Goal: Connect with others: Connect with others

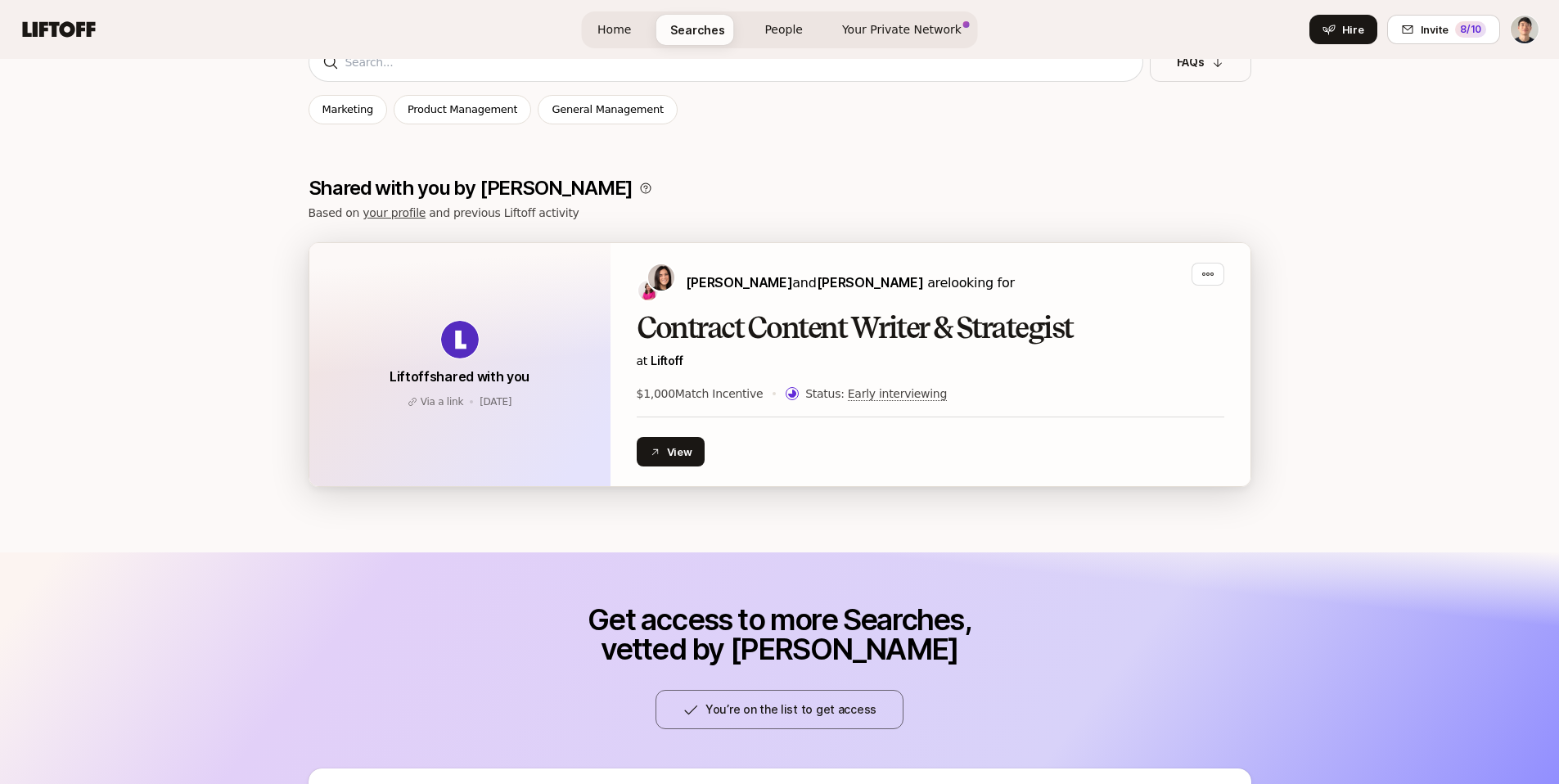
scroll to position [262, 0]
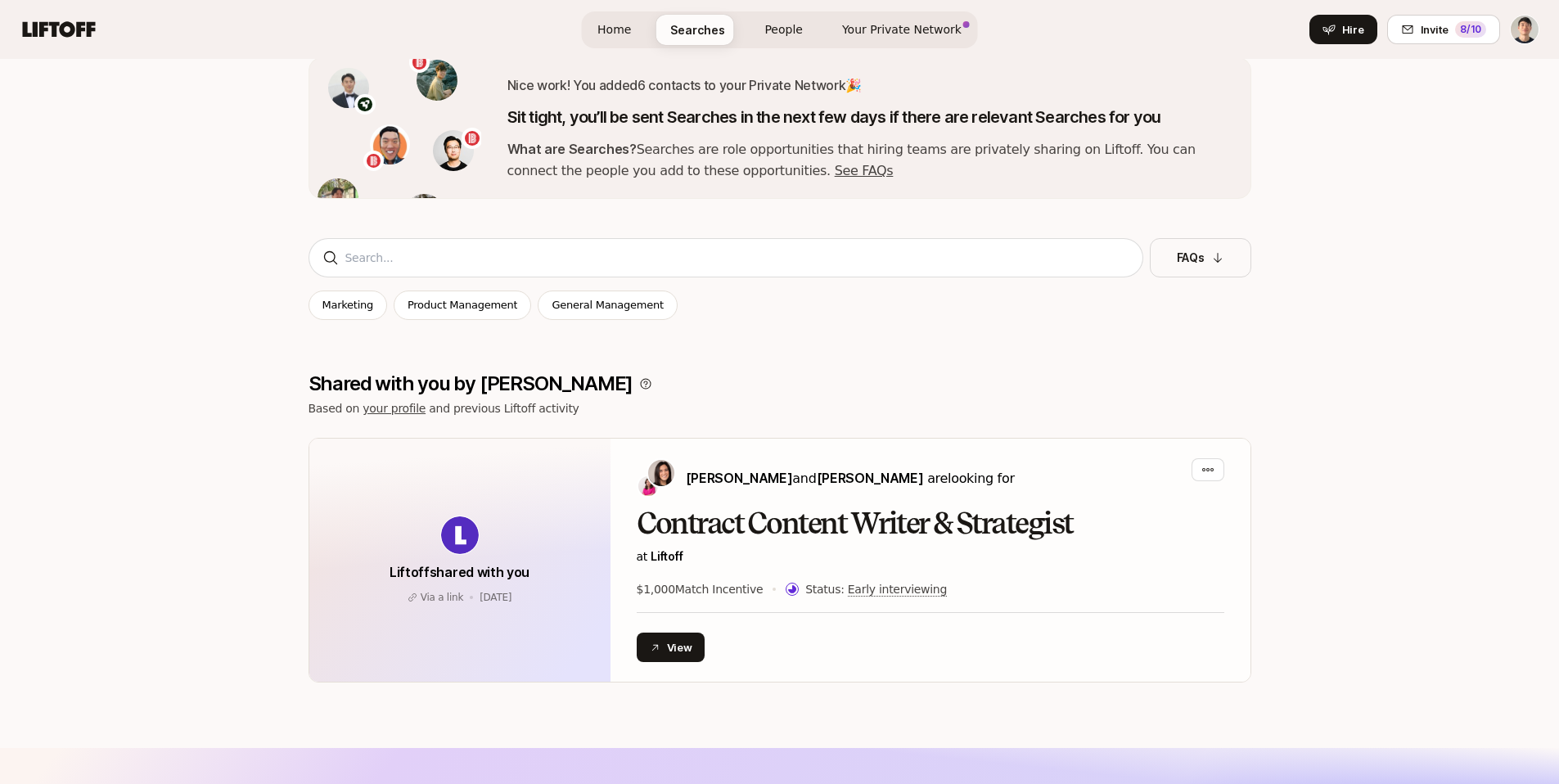
click at [597, 32] on link "Home" at bounding box center [614, 30] width 59 height 31
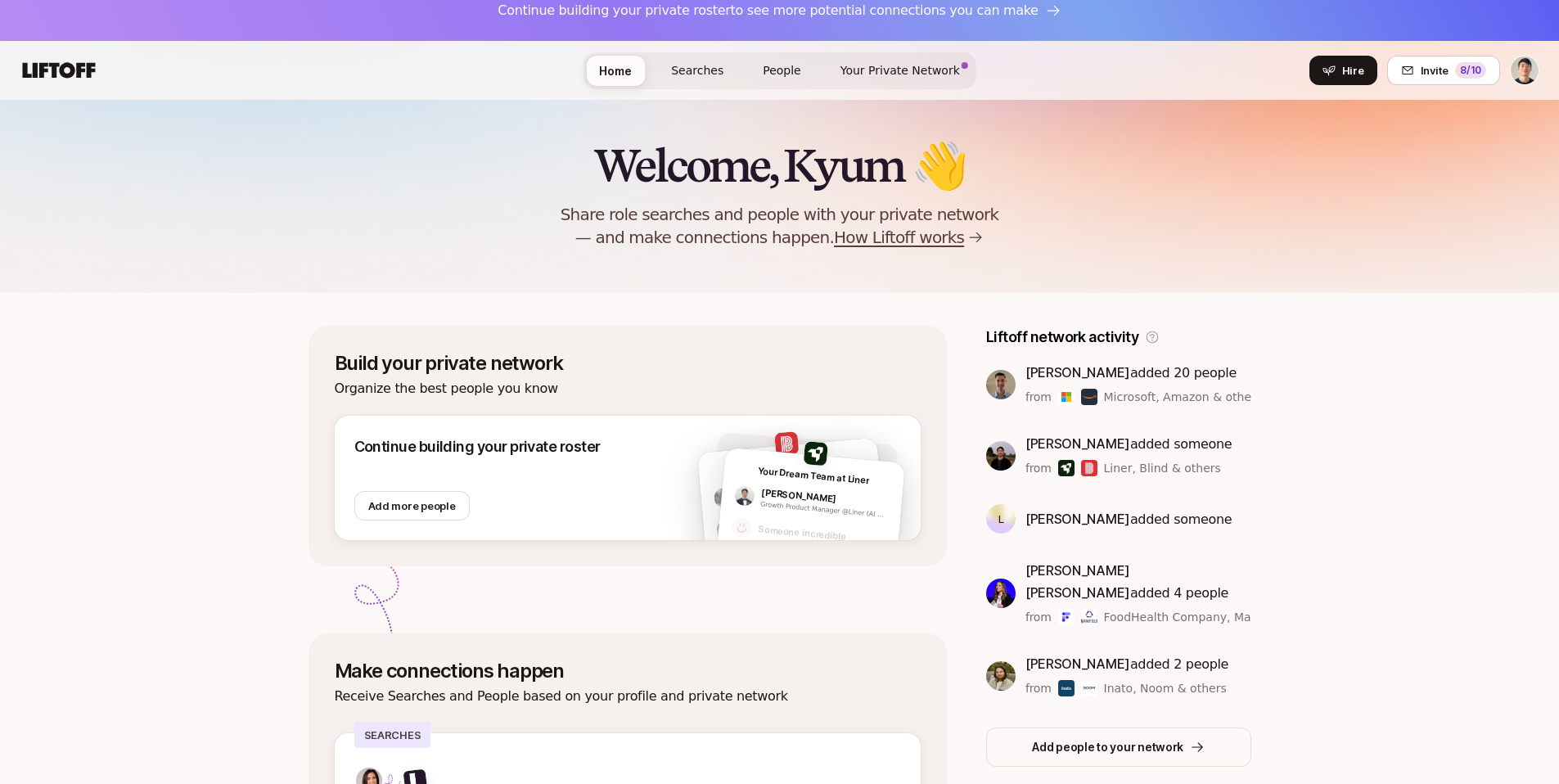
scroll to position [41, 0]
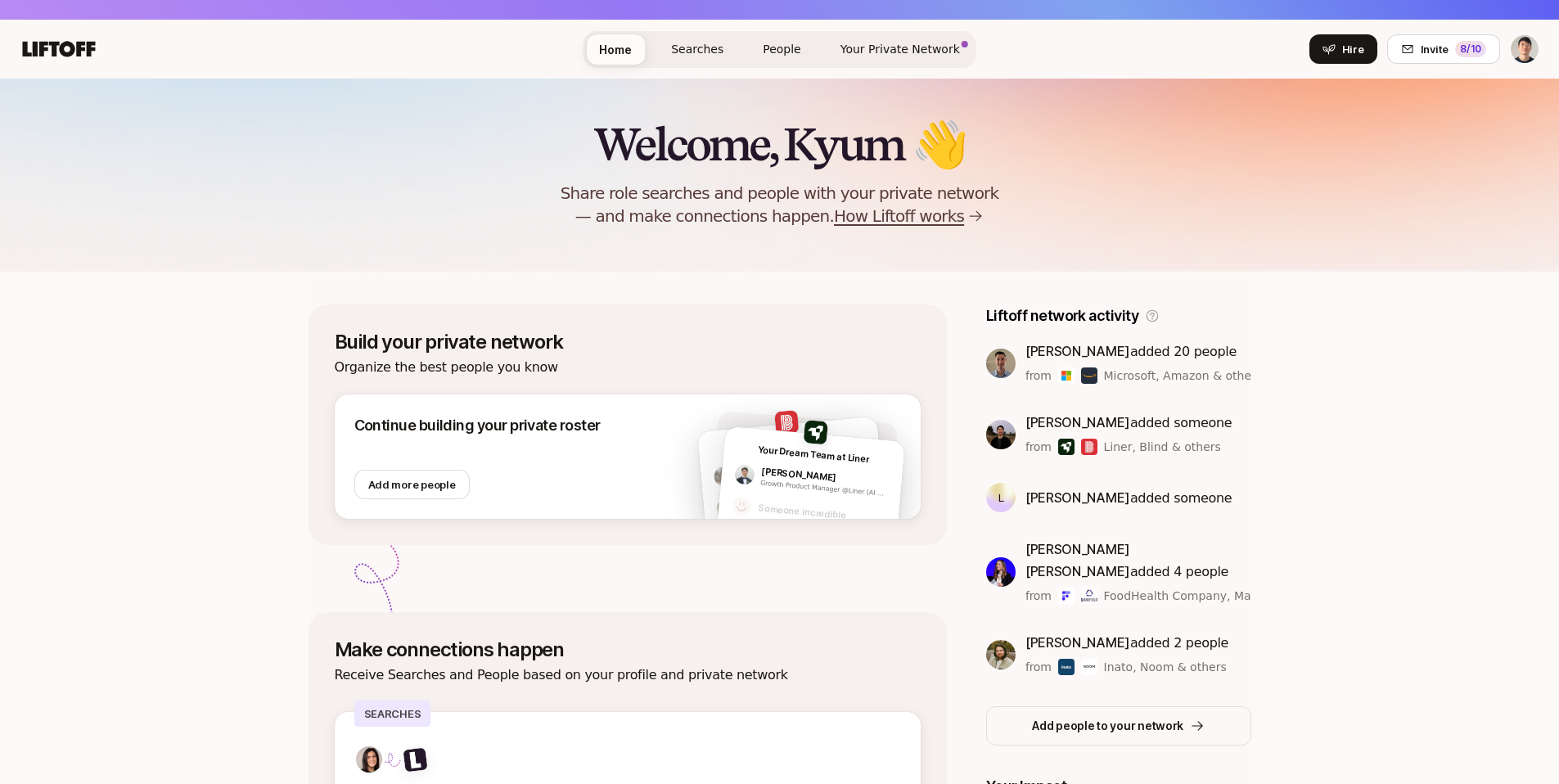
click at [1056, 426] on p "[PERSON_NAME] added someone" at bounding box center [1129, 422] width 207 height 22
click at [986, 436] on img at bounding box center [1001, 435] width 30 height 30
click at [986, 434] on img at bounding box center [1001, 435] width 30 height 30
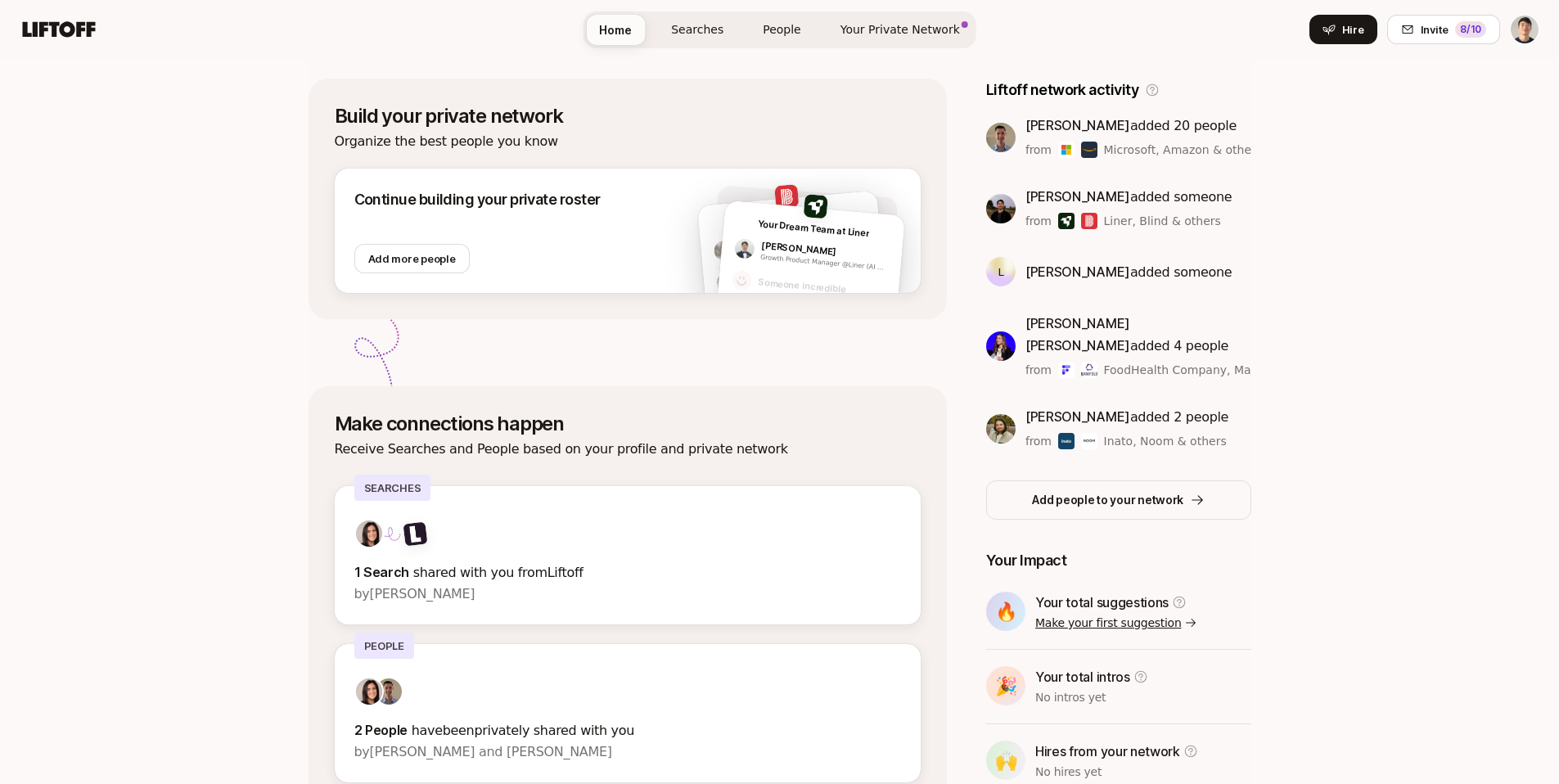
scroll to position [355, 0]
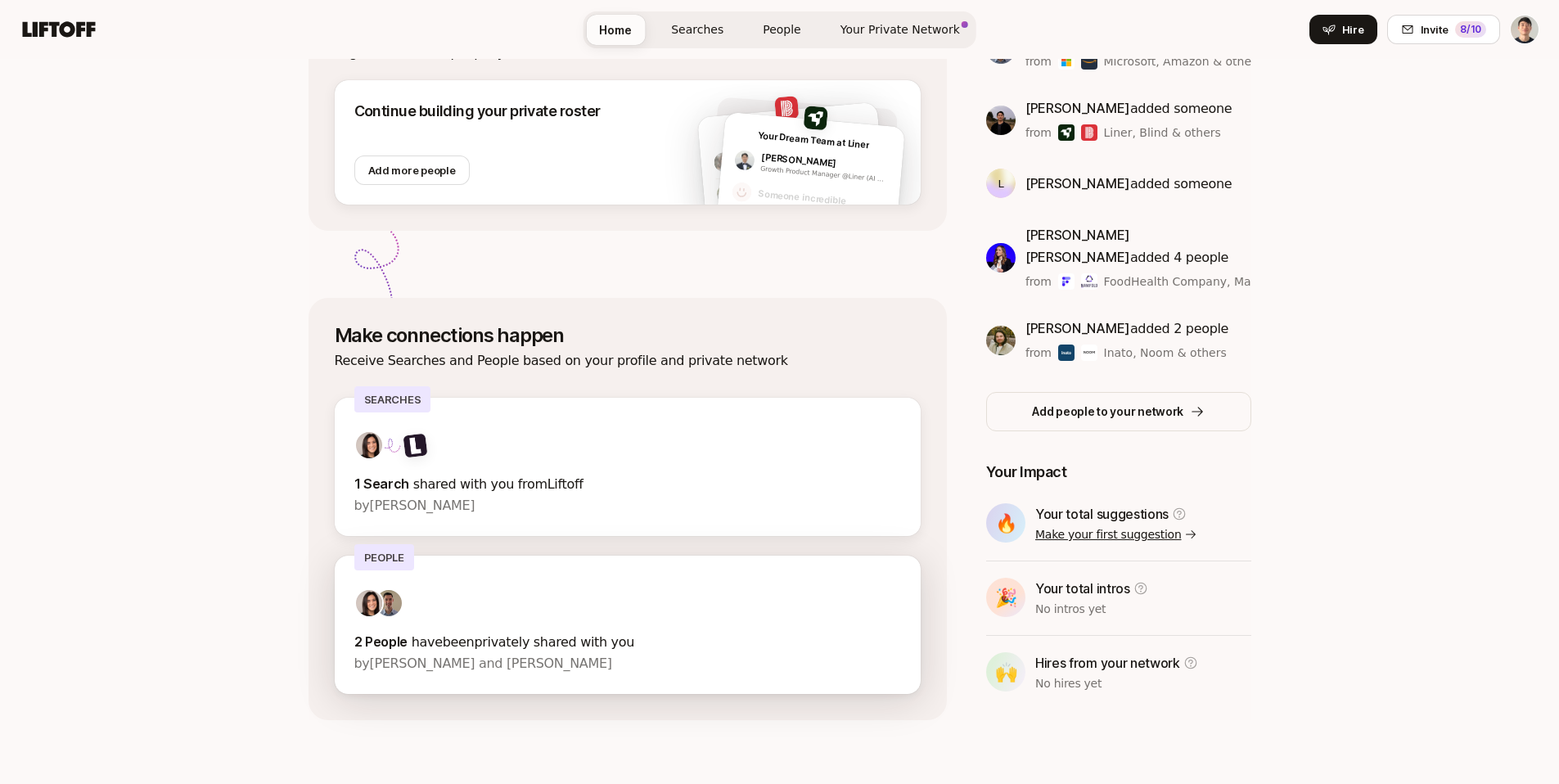
click at [589, 647] on p "2 People have been privately shared with you" at bounding box center [628, 642] width 548 height 22
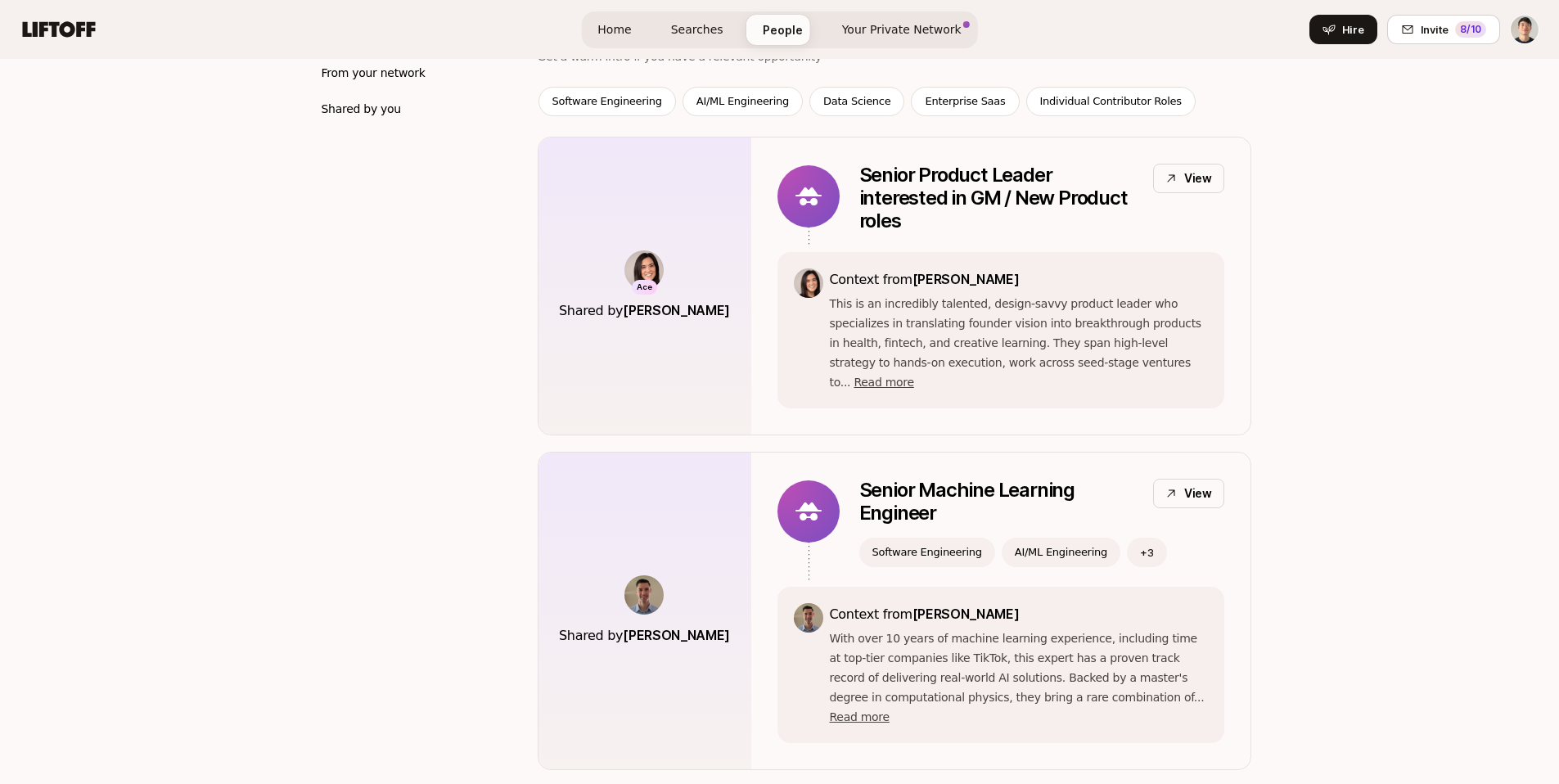
scroll to position [236, 0]
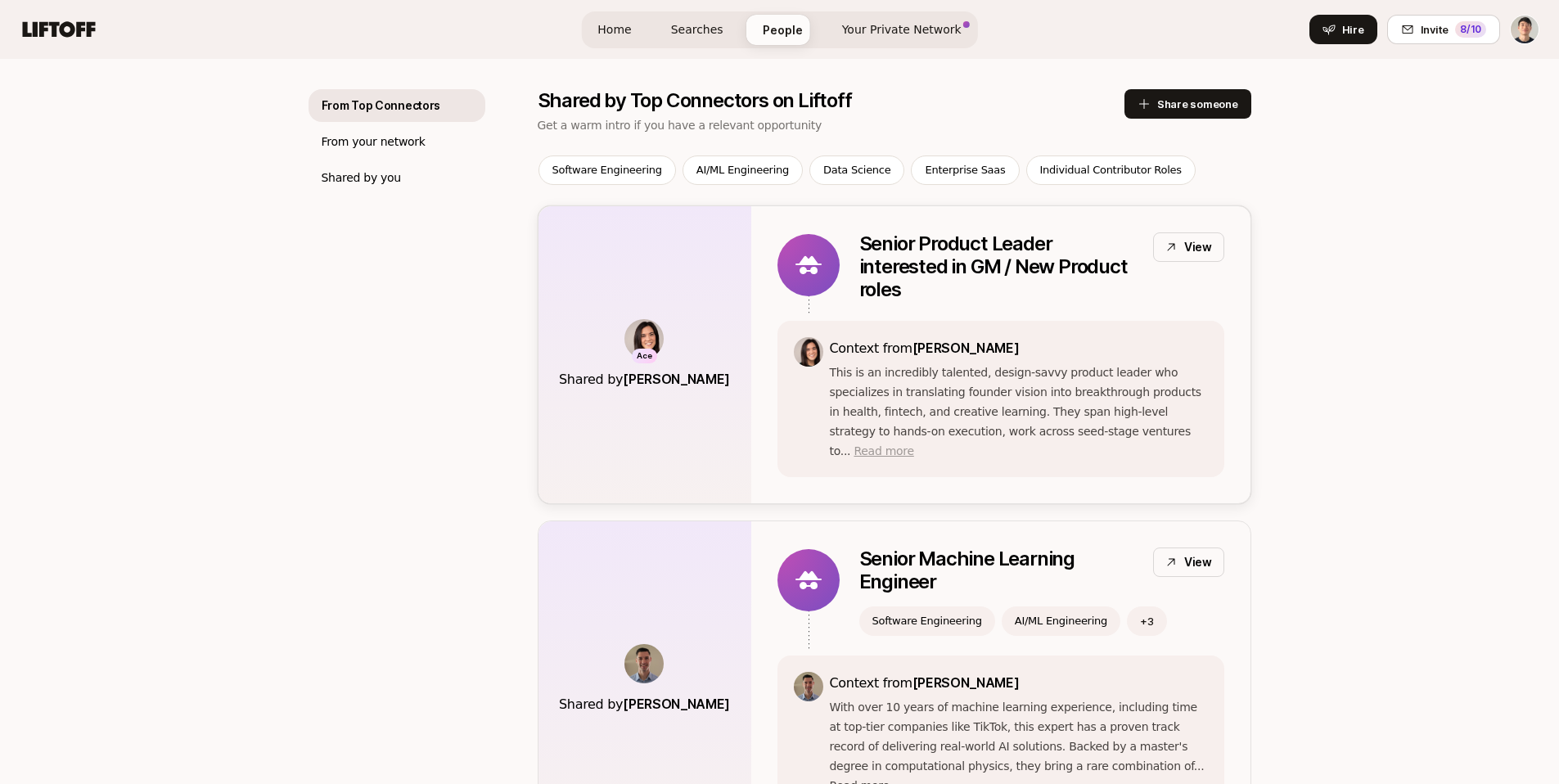
click at [914, 444] on span "Read more" at bounding box center [883, 451] width 59 height 13
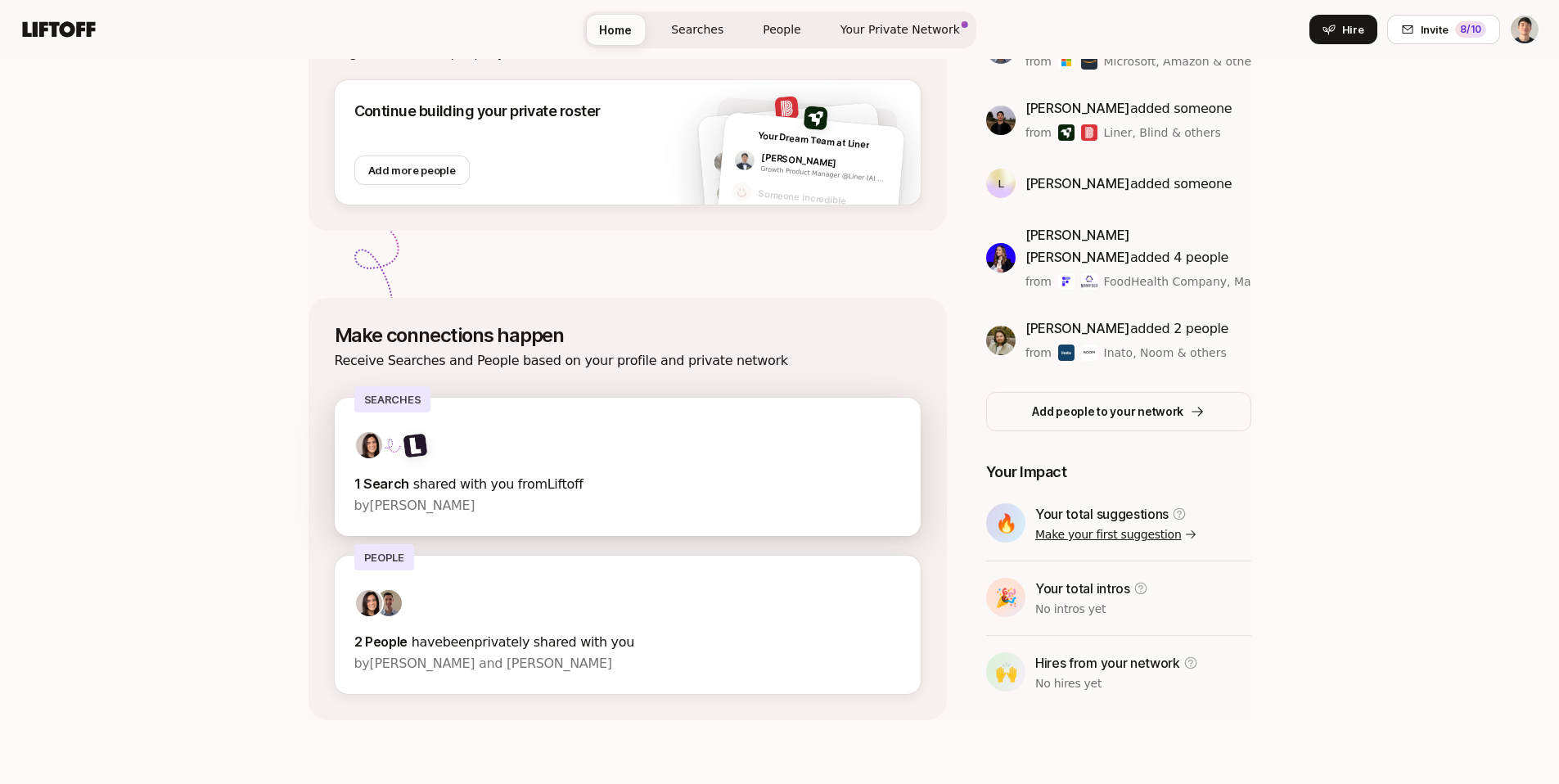
click at [476, 473] on p "1 Search shared with you from Liftoff" at bounding box center [628, 484] width 548 height 22
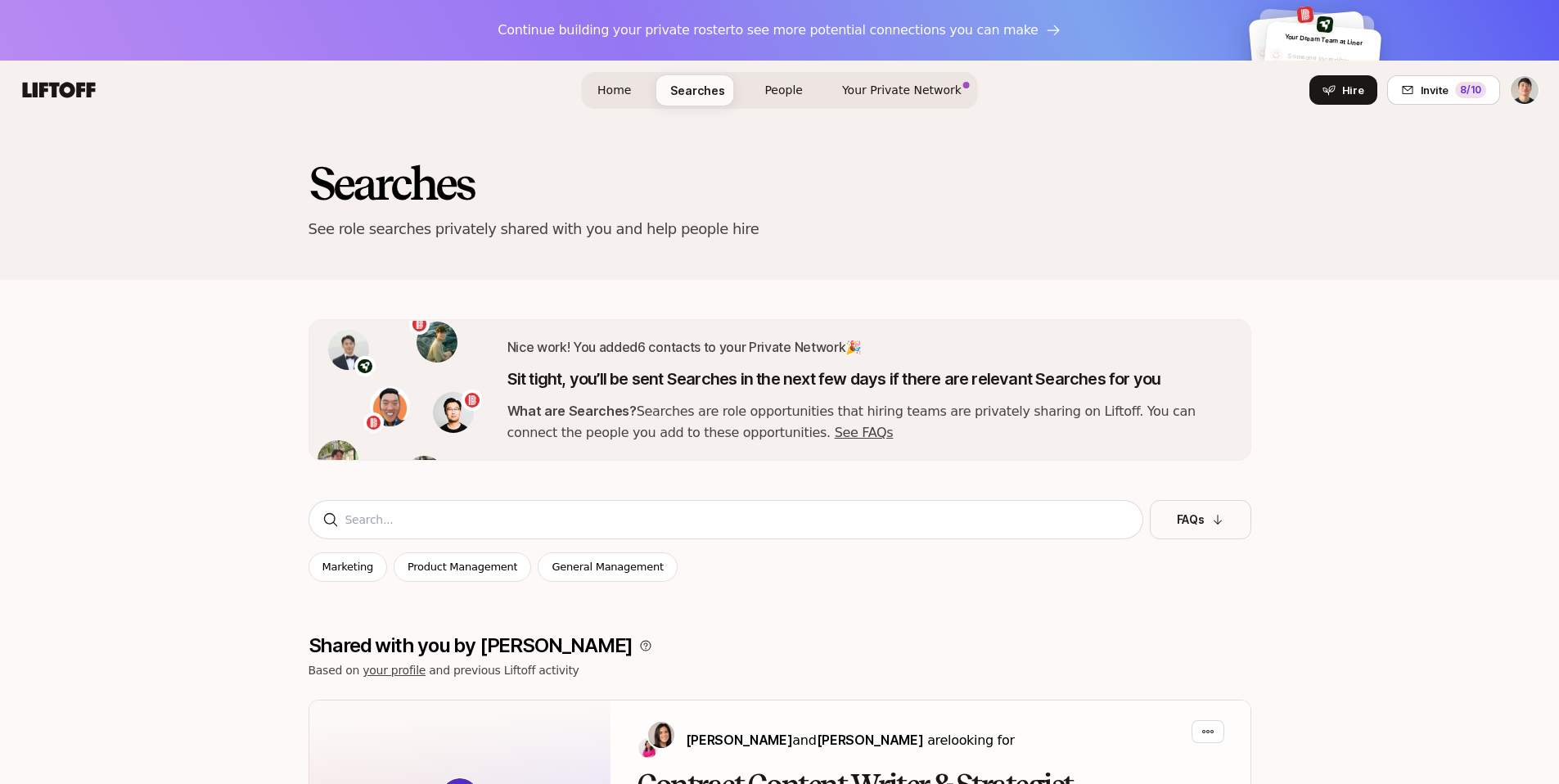
click at [787, 85] on span "People" at bounding box center [783, 90] width 39 height 17
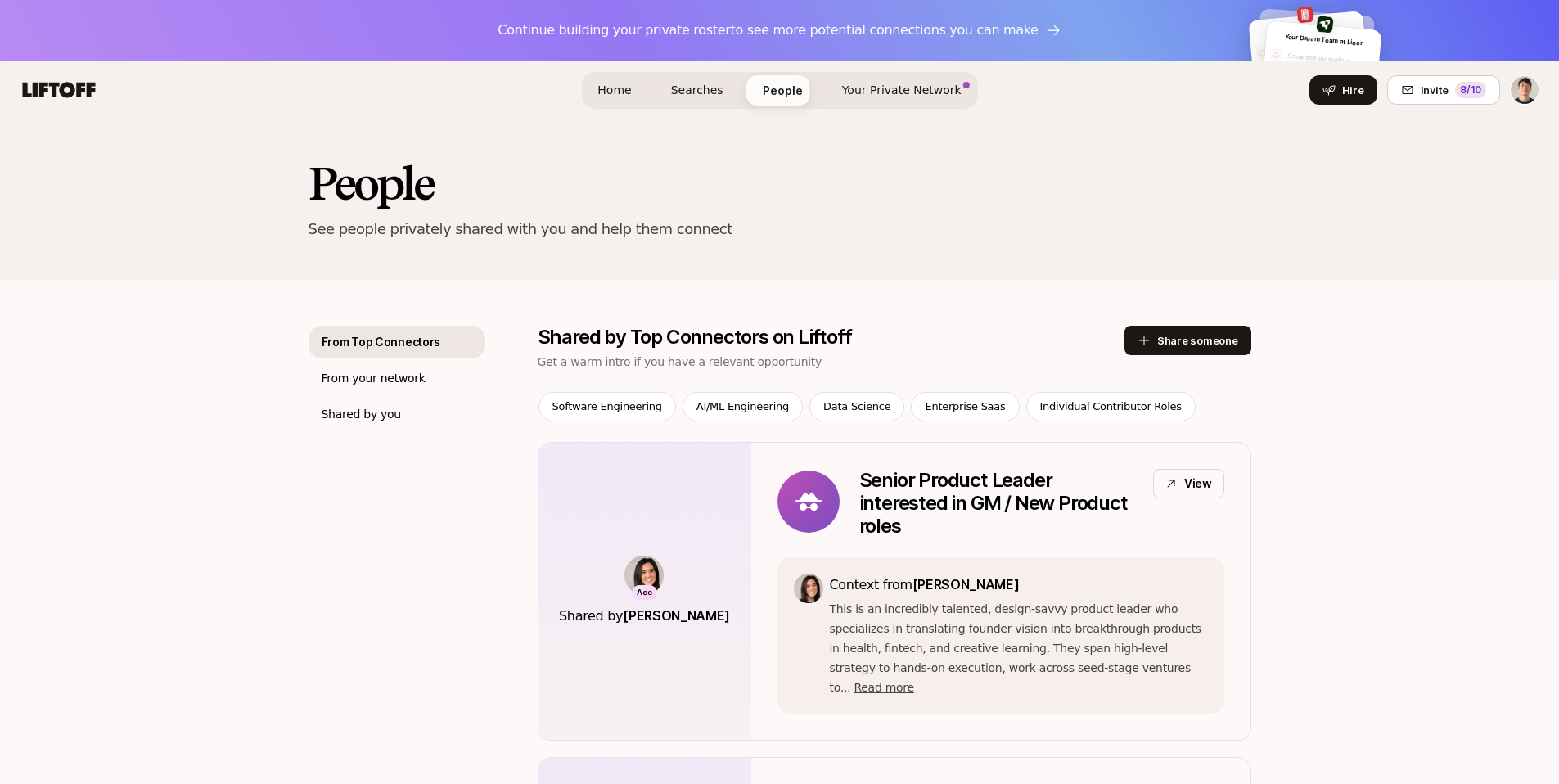
scroll to position [236, 0]
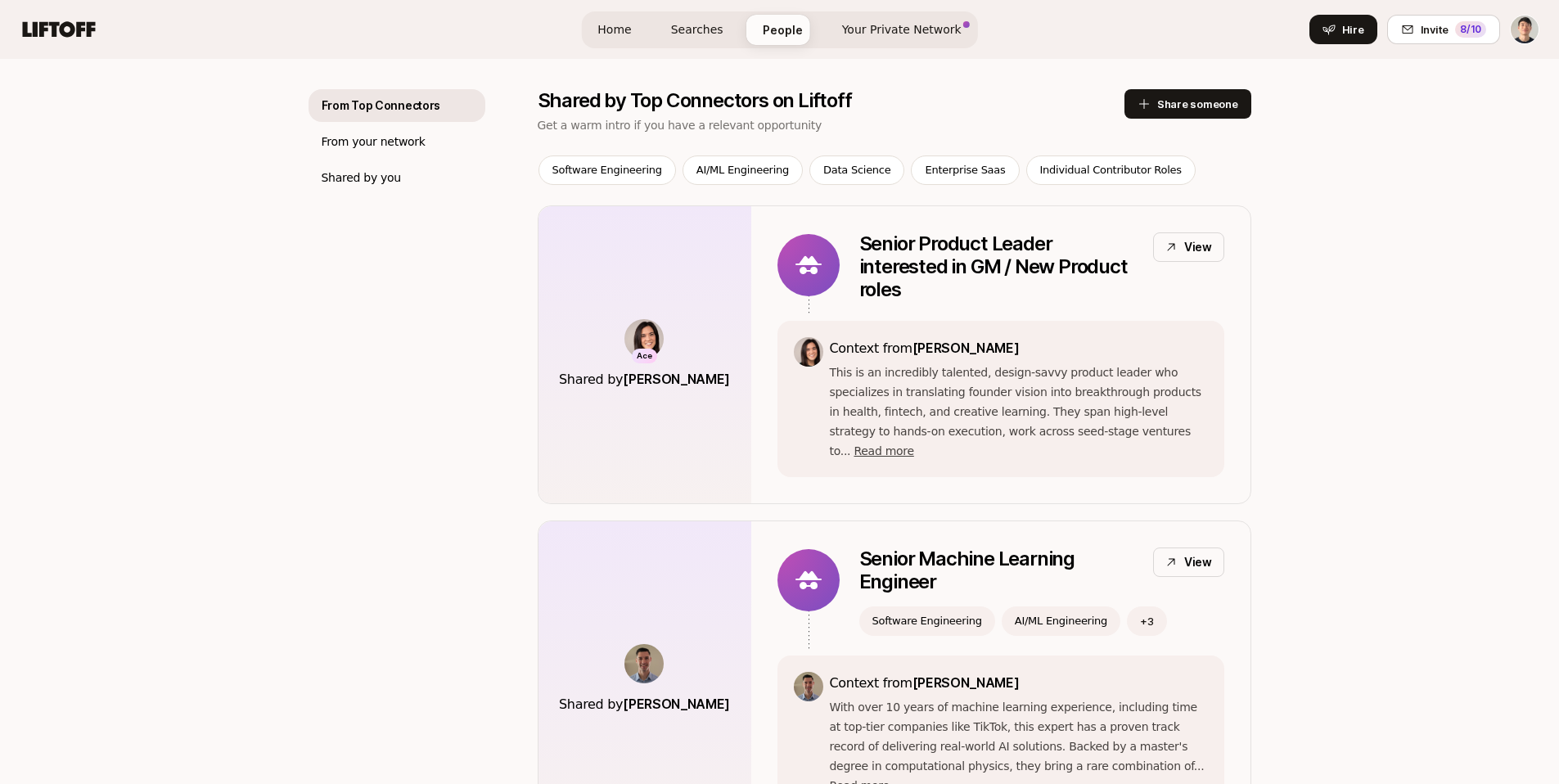
click at [862, 30] on span "Your Private Network" at bounding box center [901, 30] width 120 height 17
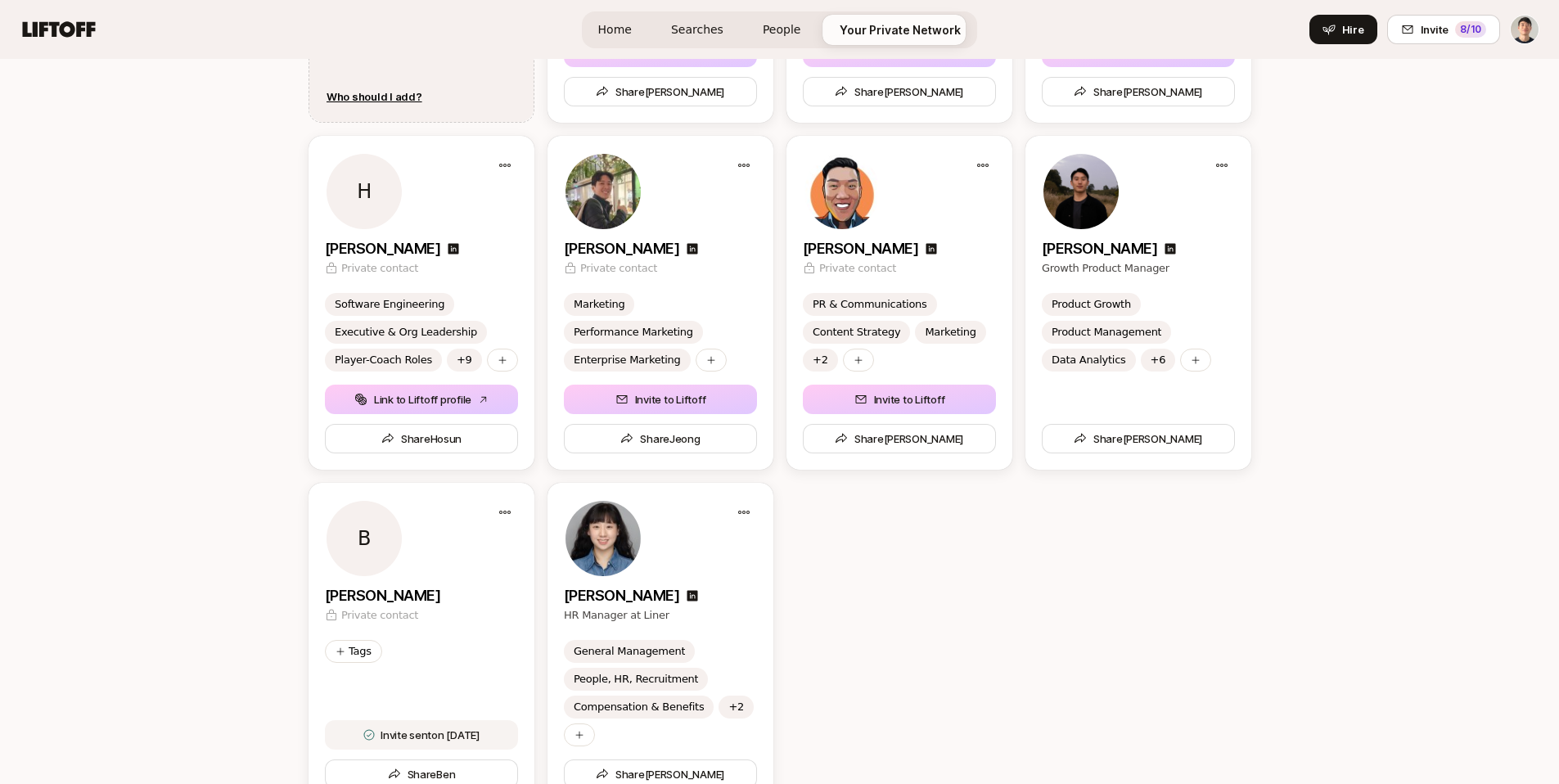
scroll to position [2258, 0]
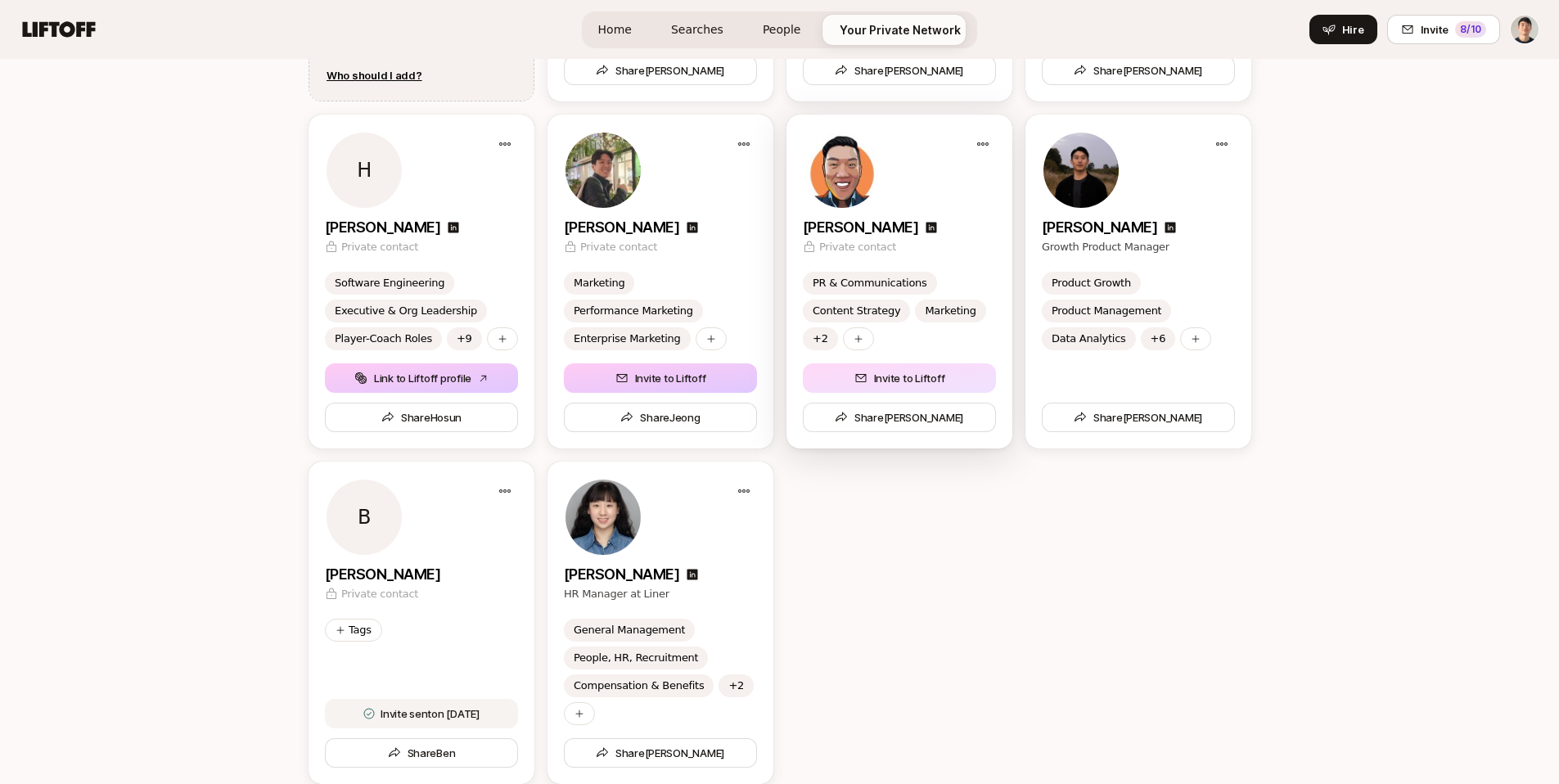
click at [912, 382] on button "Invite to Liftoff" at bounding box center [900, 378] width 193 height 30
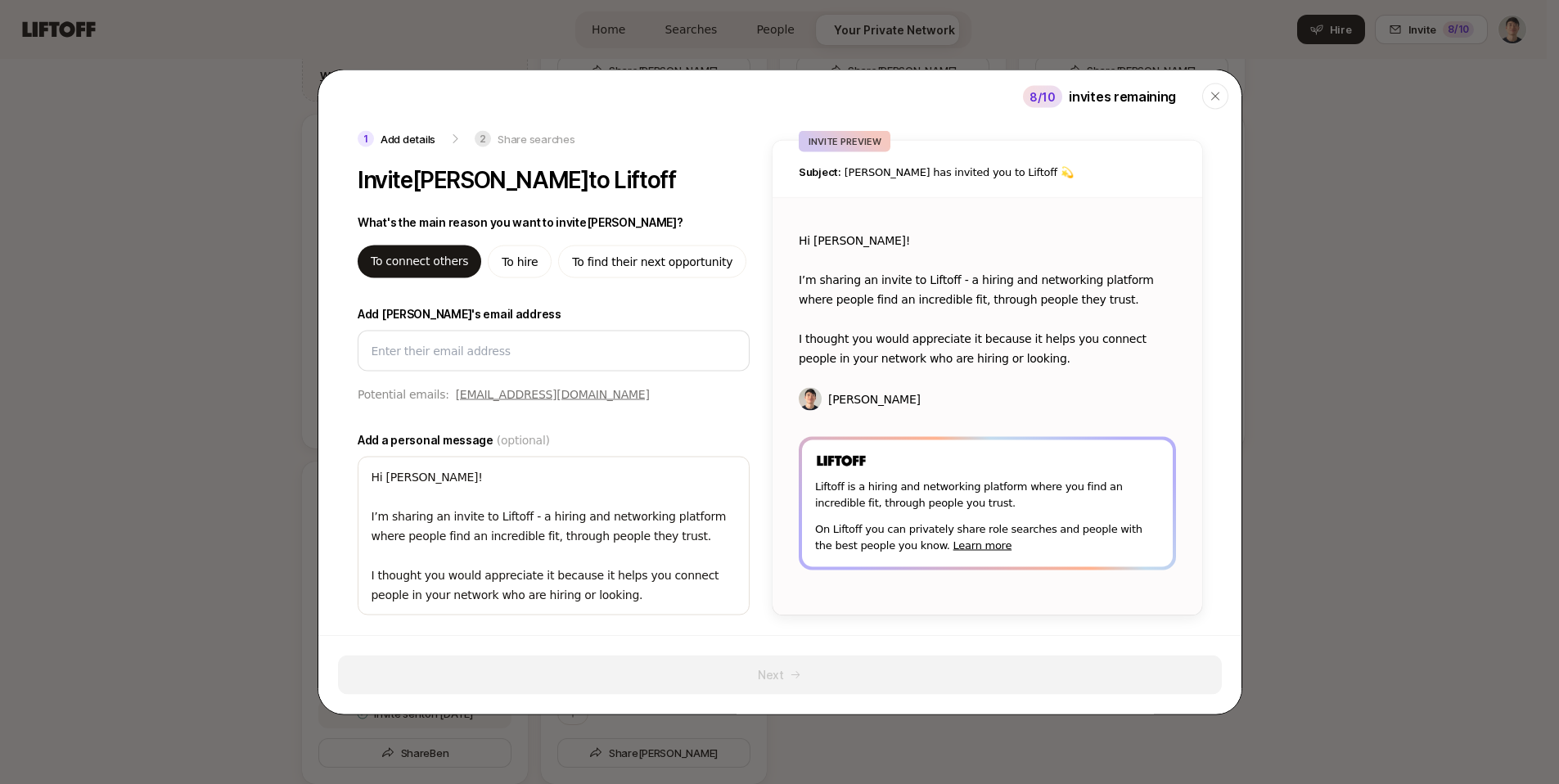
type textarea "x"
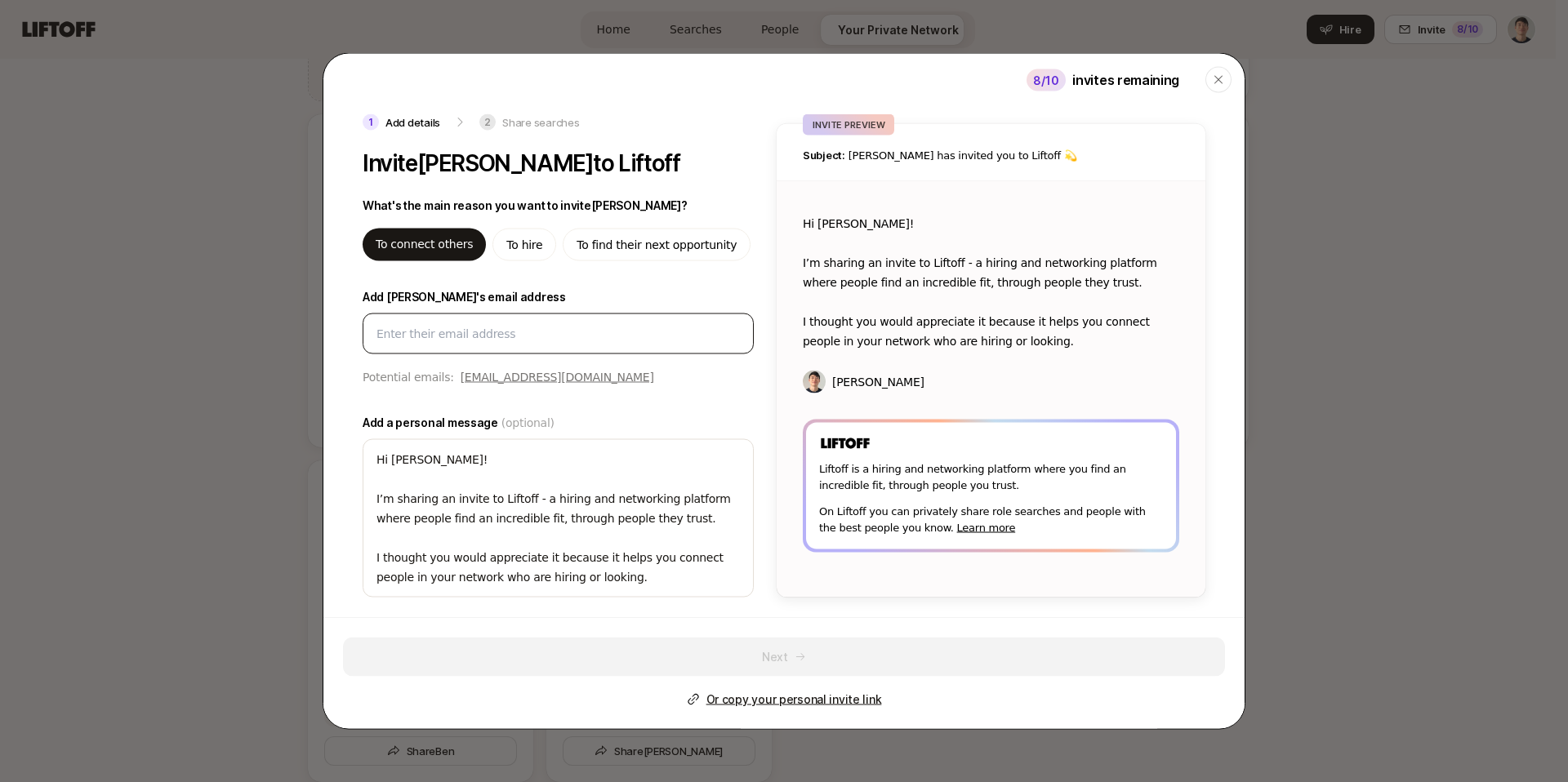
click at [459, 332] on input "Add [PERSON_NAME]'s email address" at bounding box center [558, 334] width 364 height 20
click at [527, 376] on p "[EMAIL_ADDRESS][DOMAIN_NAME]" at bounding box center [557, 377] width 194 height 20
type input "[EMAIL_ADDRESS][DOMAIN_NAME]"
type textarea "x"
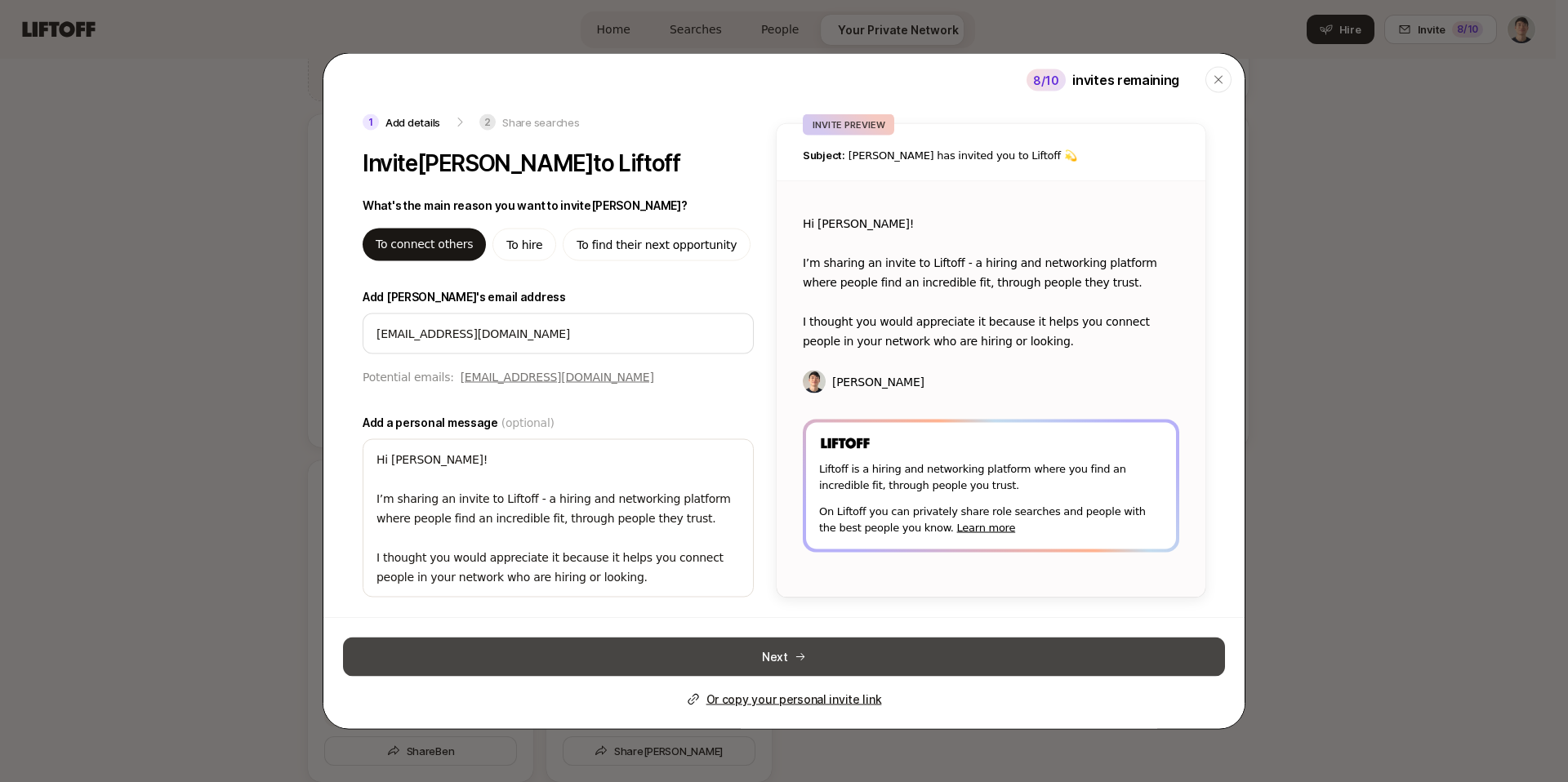
click at [786, 658] on button "Next" at bounding box center [784, 658] width 882 height 40
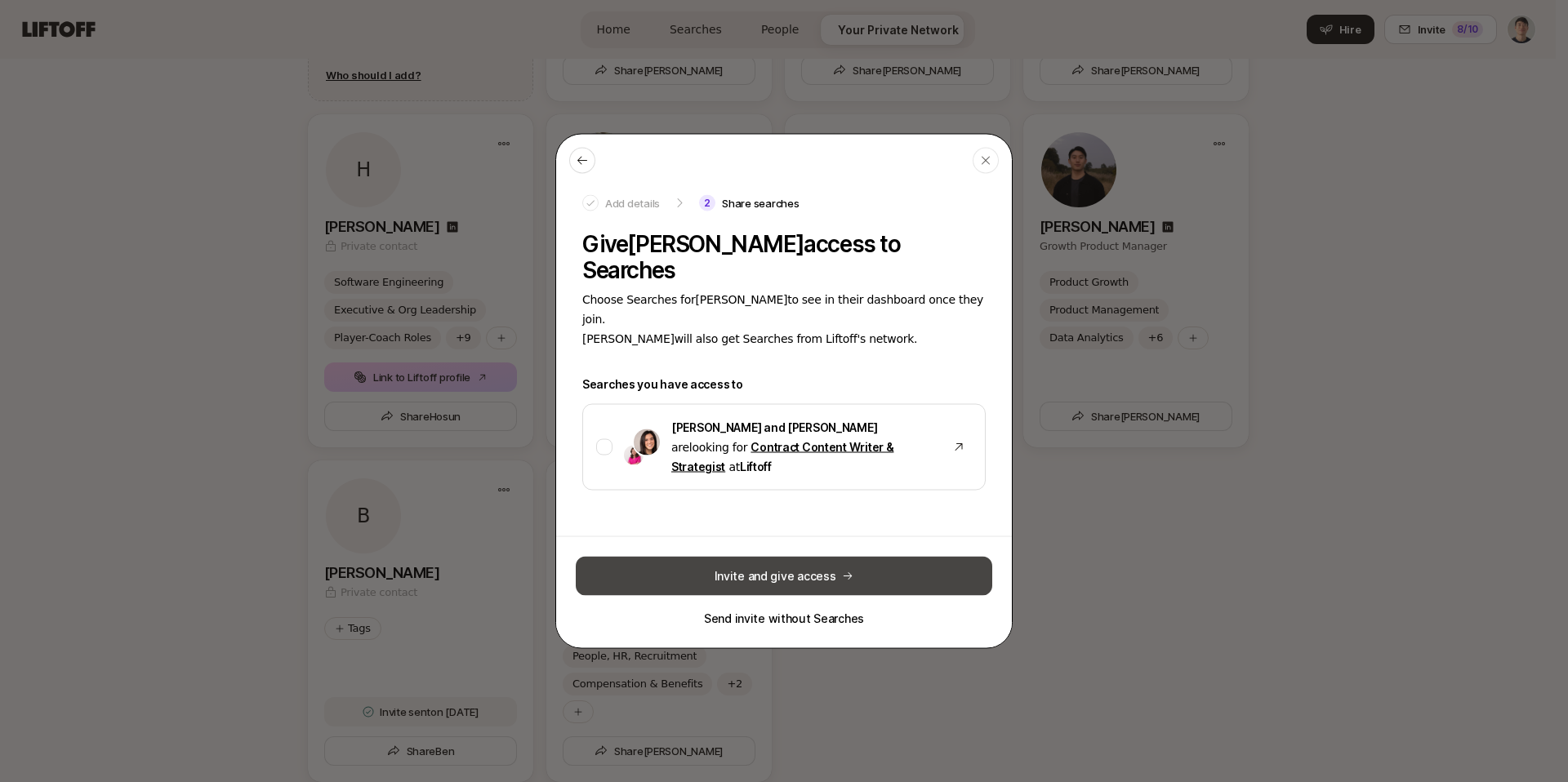
click at [789, 557] on button "Invite and give access" at bounding box center [783, 577] width 416 height 40
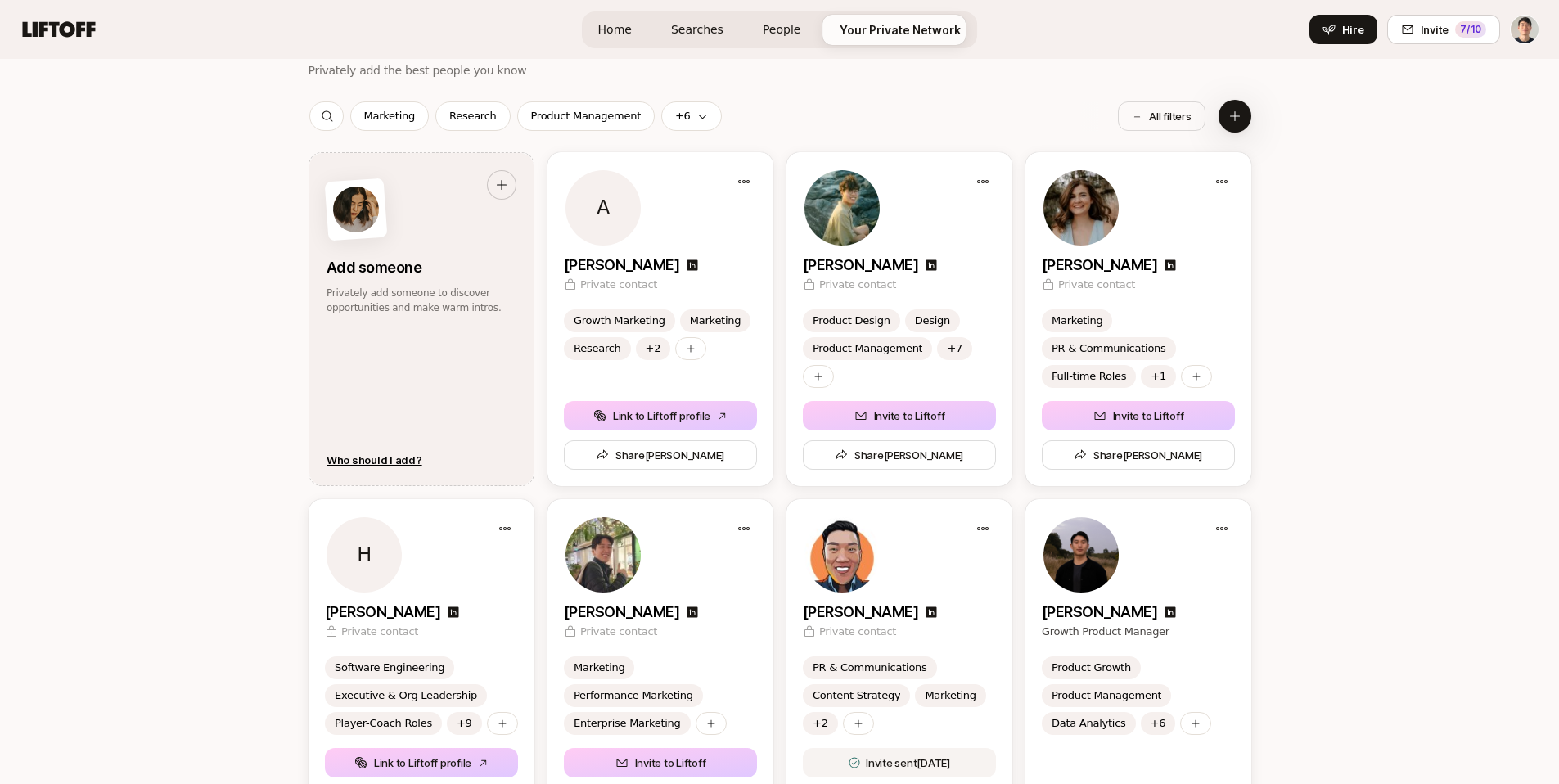
scroll to position [1863, 0]
